Goal: Book appointment/travel/reservation

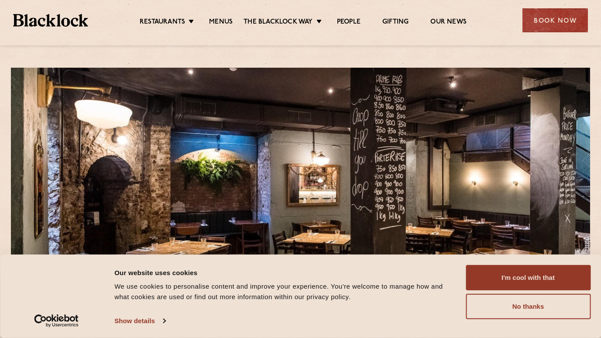
click at [555, 33] on div "Restaurants [GEOGRAPHIC_DATA] [GEOGRAPHIC_DATA] [GEOGRAPHIC_DATA] [GEOGRAPHIC_D…" at bounding box center [300, 19] width 601 height 39
click at [551, 28] on div "Book Now" at bounding box center [555, 20] width 65 height 24
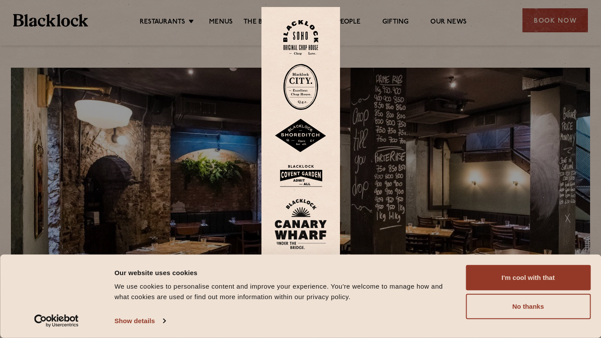
click at [304, 82] on img at bounding box center [300, 87] width 35 height 46
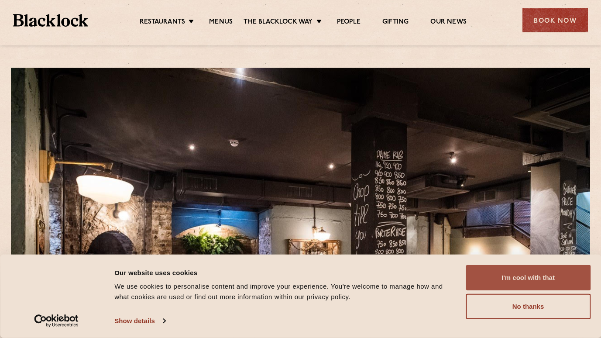
click at [500, 275] on button "I'm cool with that" at bounding box center [528, 277] width 125 height 25
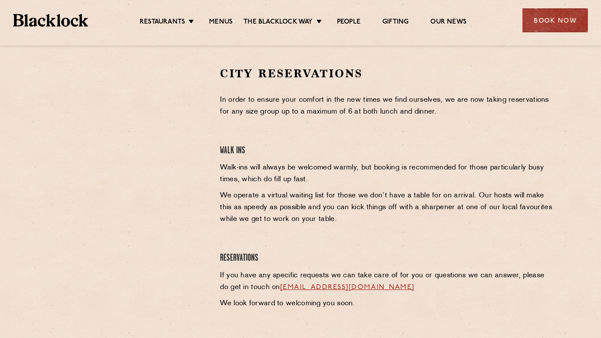
scroll to position [276, 0]
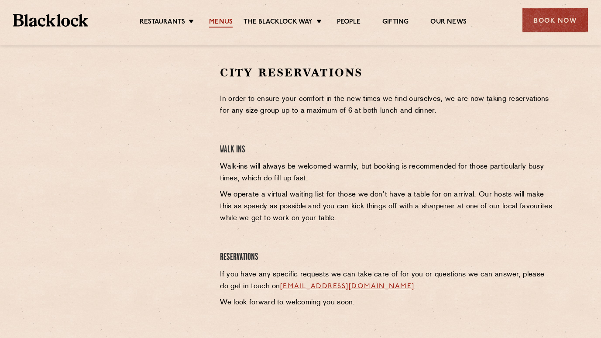
click at [223, 18] on link "Menus" at bounding box center [221, 23] width 24 height 10
